Goal: Task Accomplishment & Management: Use online tool/utility

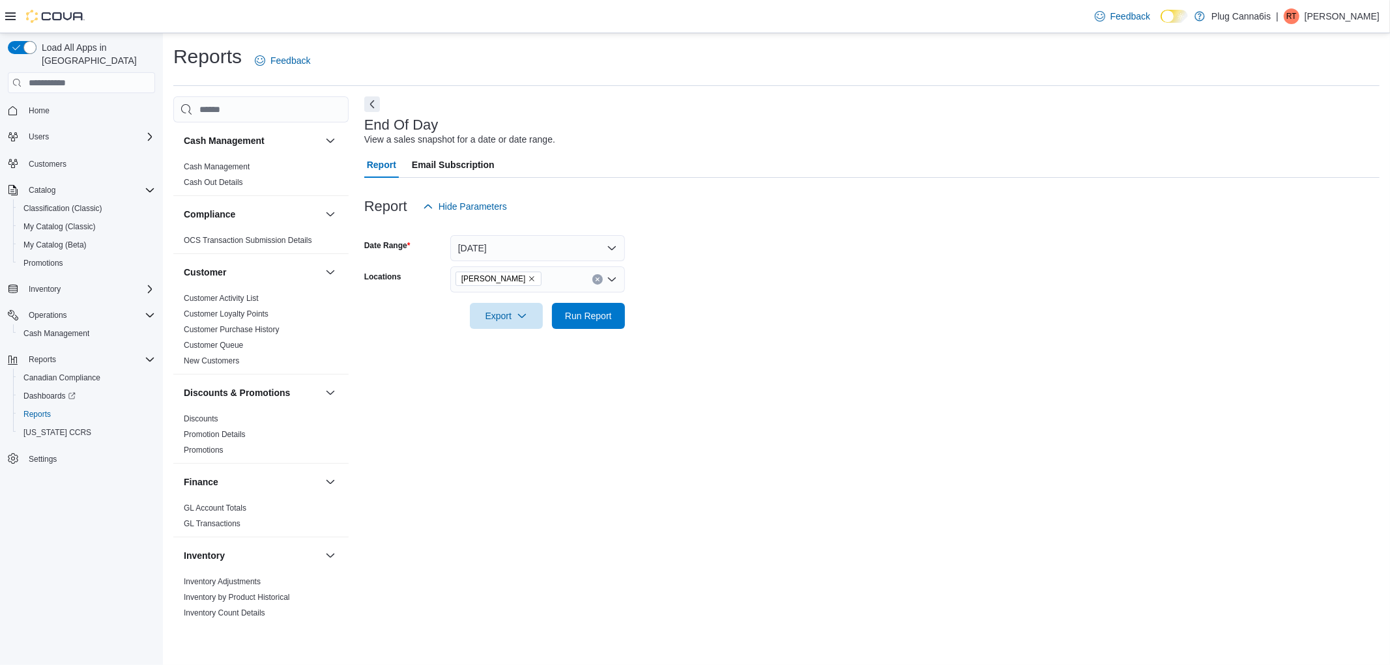
scroll to position [506, 0]
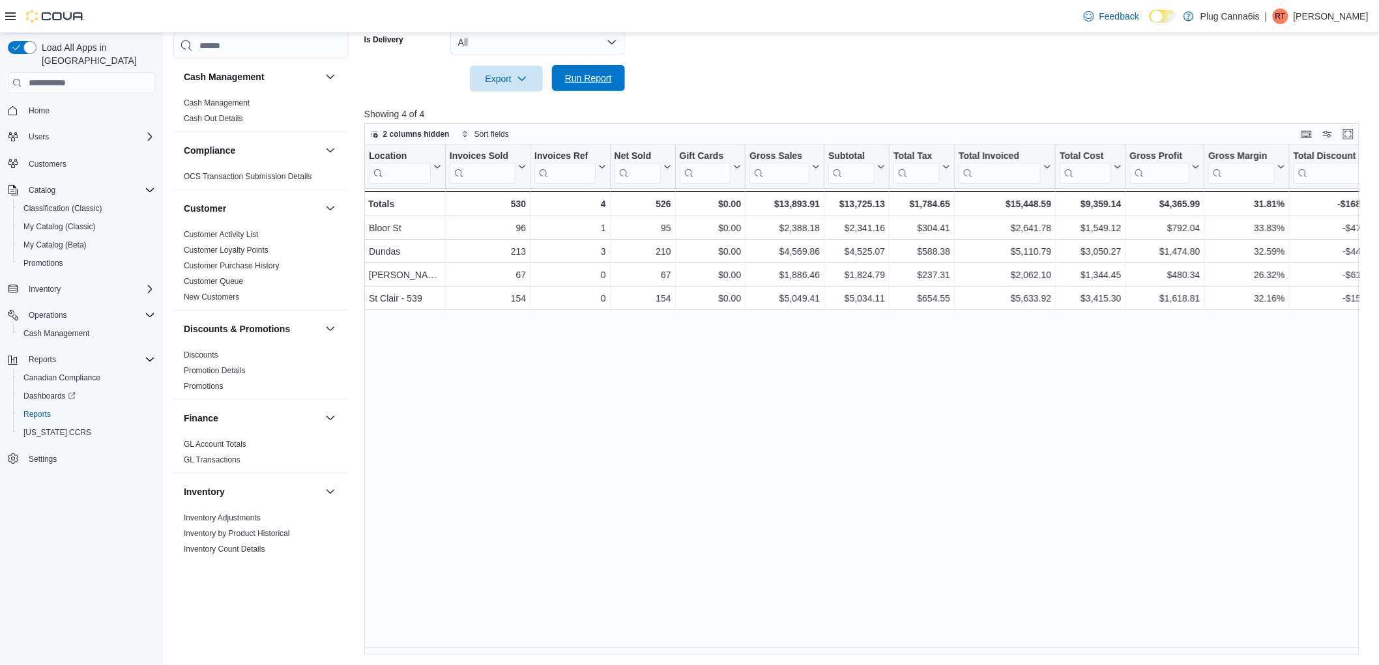
scroll to position [302, 0]
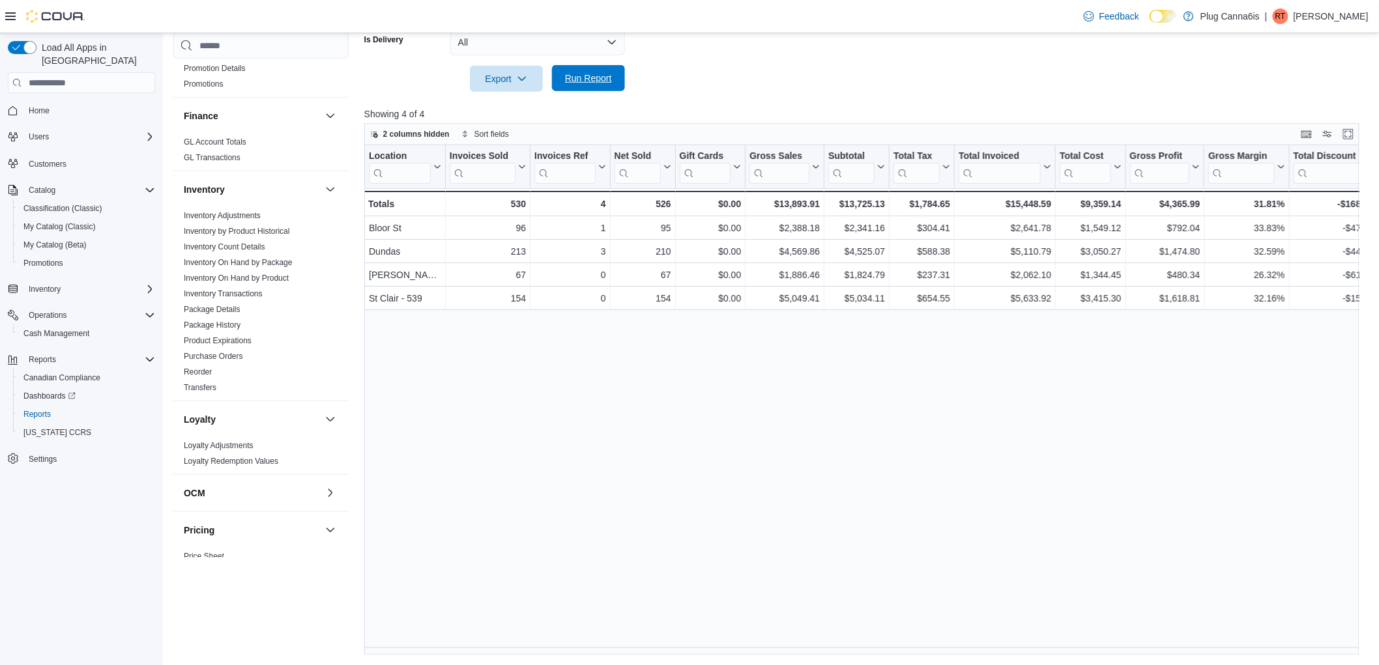
click at [593, 74] on span "Run Report" at bounding box center [588, 78] width 47 height 13
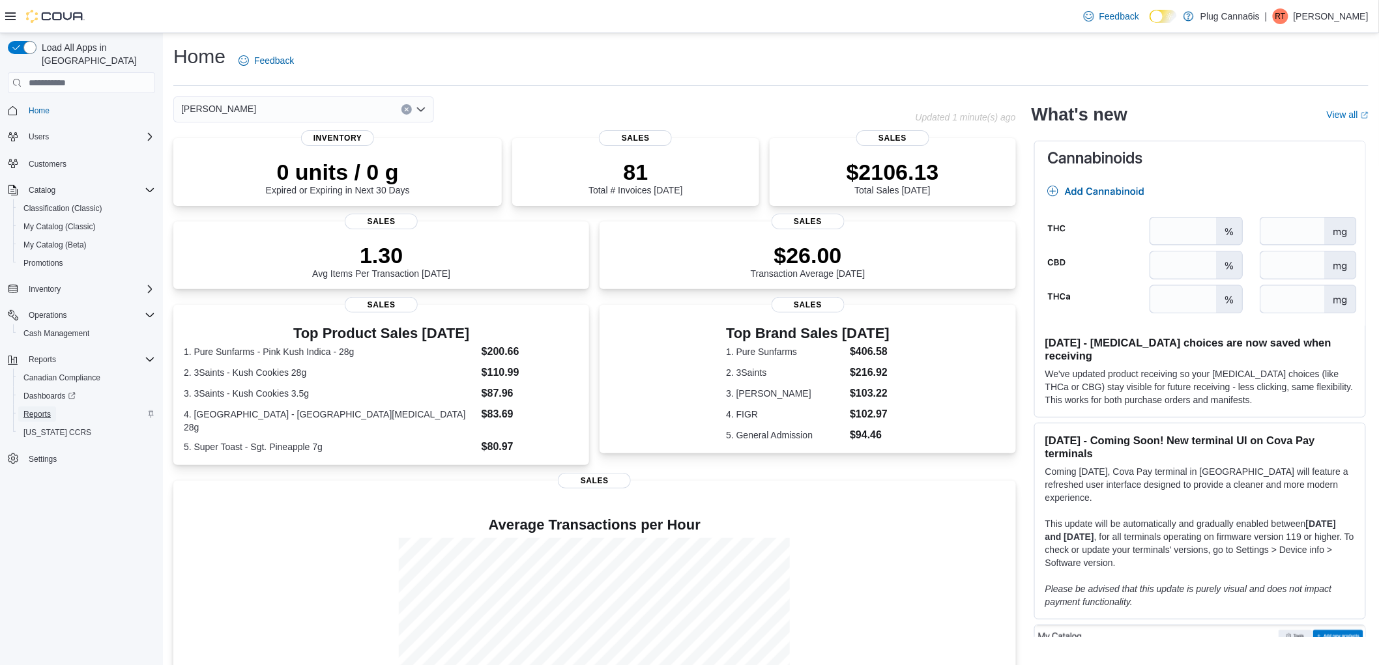
click at [33, 409] on span "Reports" at bounding box center [36, 414] width 27 height 10
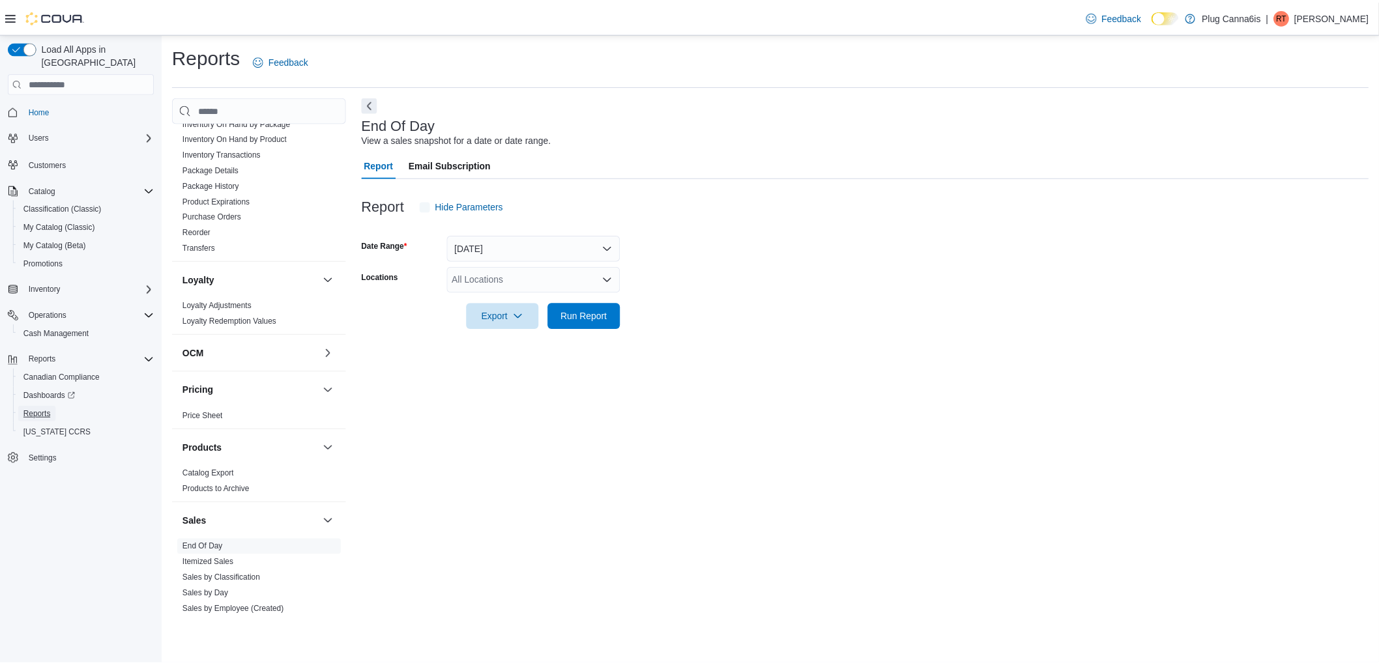
scroll to position [737, 0]
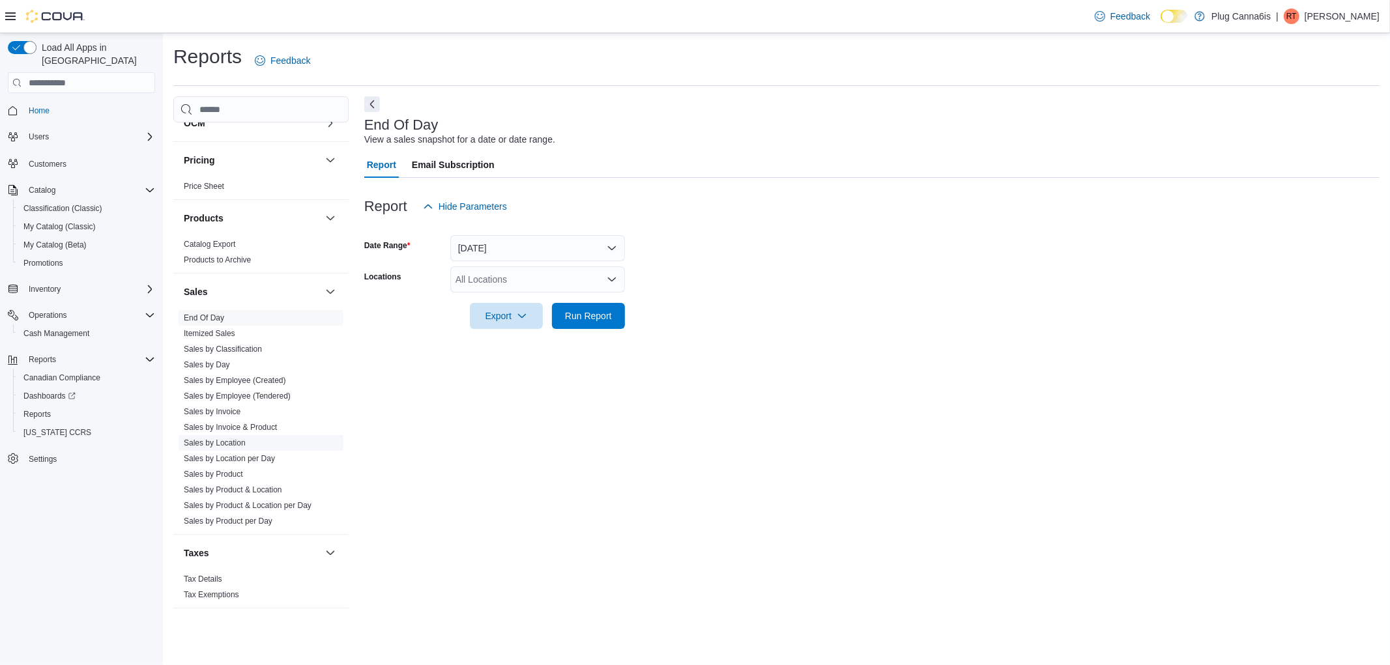
click at [226, 443] on link "Sales by Location" at bounding box center [215, 442] width 62 height 9
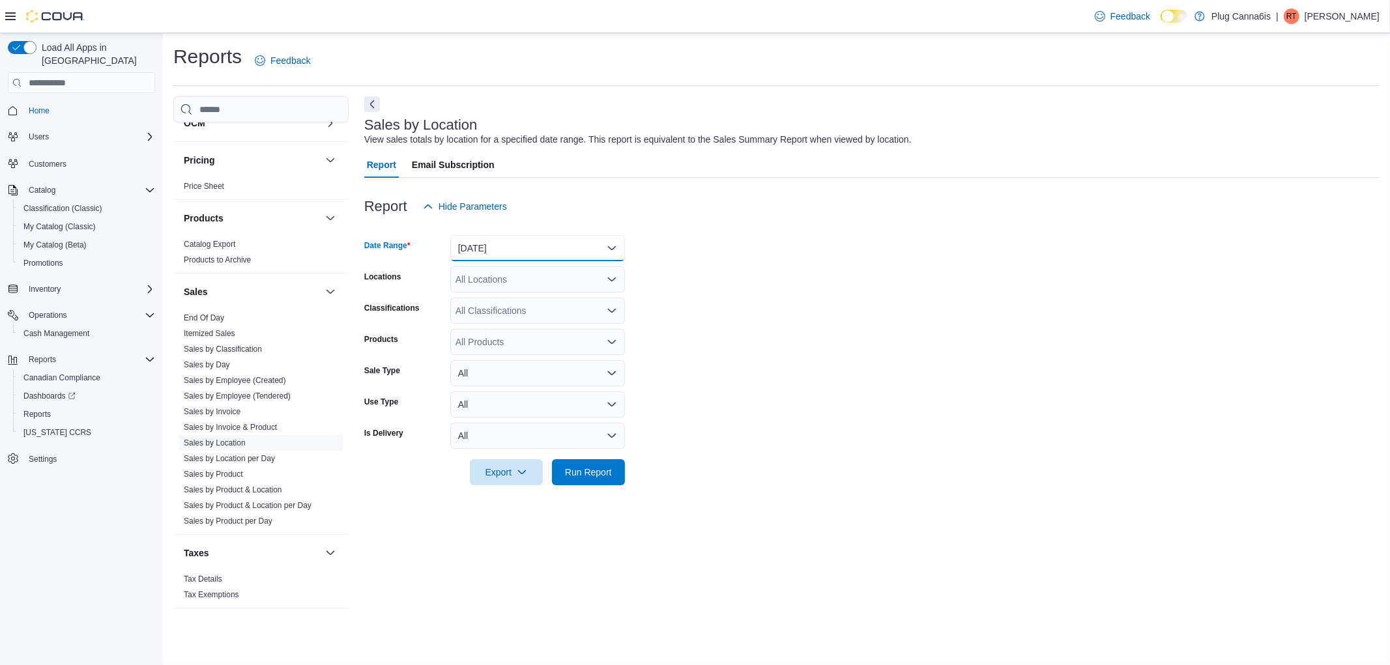
drag, startPoint x: 522, startPoint y: 249, endPoint x: 513, endPoint y: 265, distance: 17.8
click at [519, 249] on button "Yesterday" at bounding box center [537, 248] width 175 height 26
click at [487, 301] on span "[DATE]" at bounding box center [545, 301] width 149 height 16
click at [717, 302] on form "Date Range Today Locations All Locations Classifications All Classifications Pr…" at bounding box center [871, 353] width 1015 height 266
drag, startPoint x: 601, startPoint y: 477, endPoint x: 239, endPoint y: 7, distance: 593.3
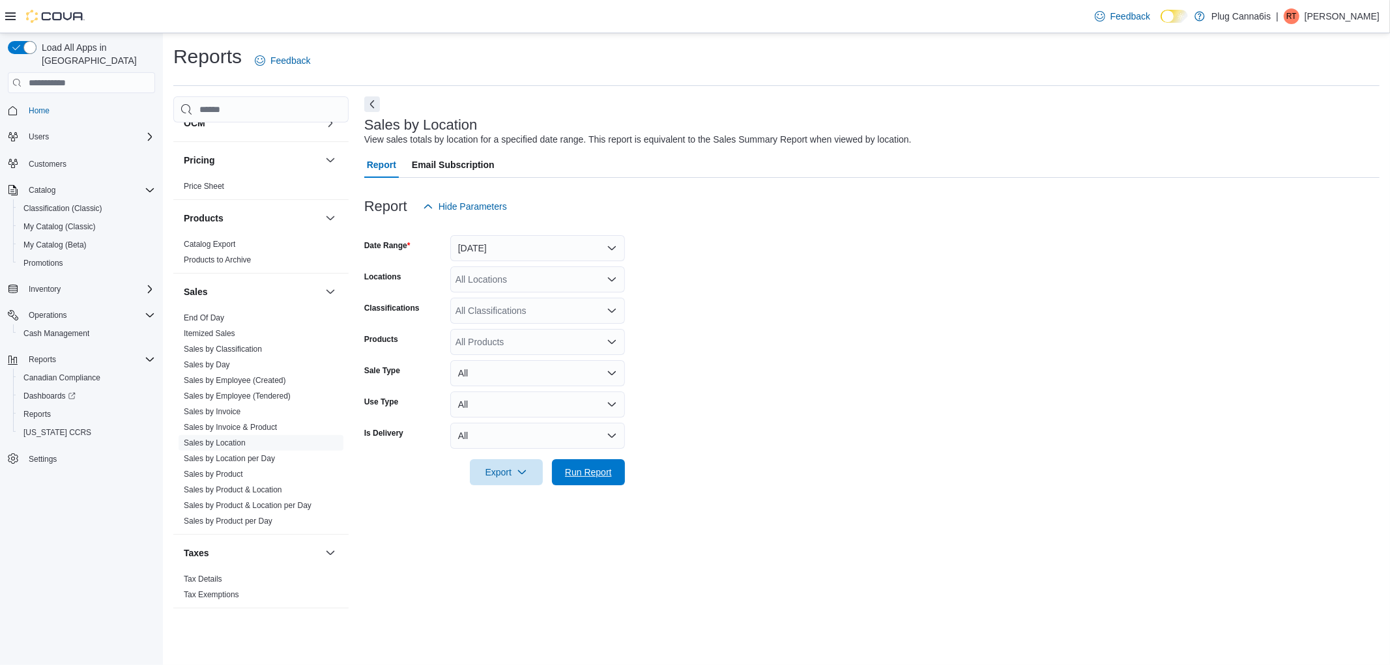
click at [600, 478] on span "Run Report" at bounding box center [588, 472] width 47 height 13
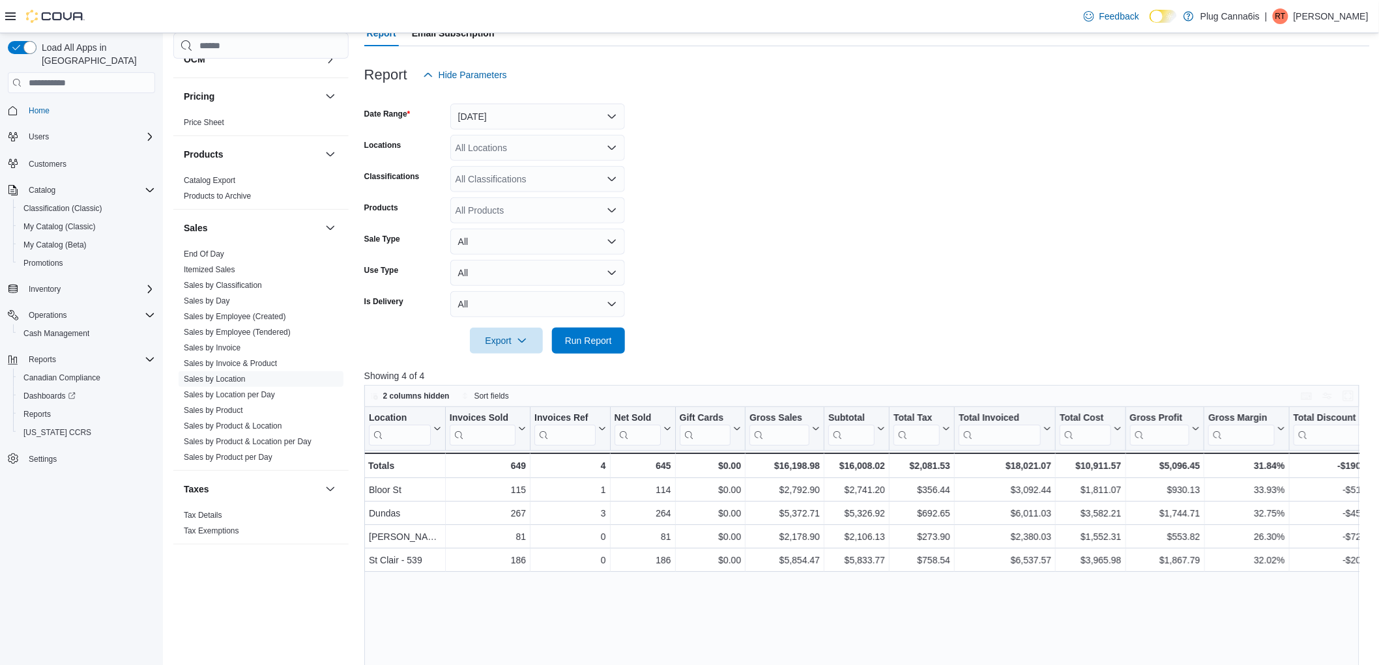
scroll to position [393, 0]
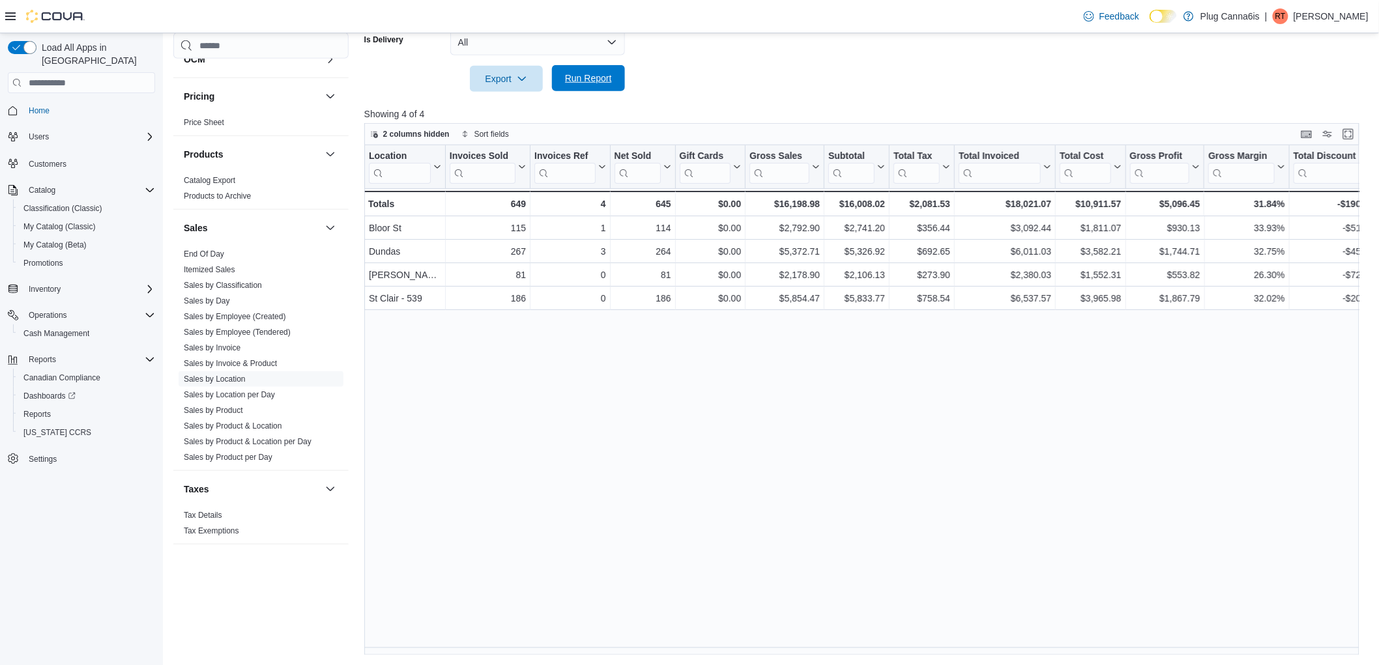
click at [622, 87] on button "Run Report" at bounding box center [588, 78] width 73 height 26
